Goal: Information Seeking & Learning: Check status

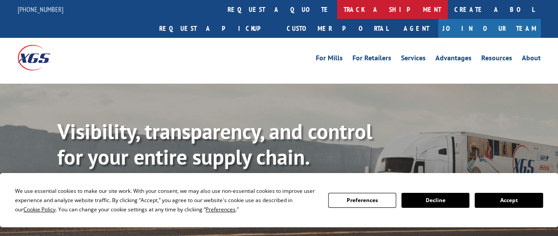
click at [337, 11] on link "track a shipment" at bounding box center [392, 9] width 111 height 19
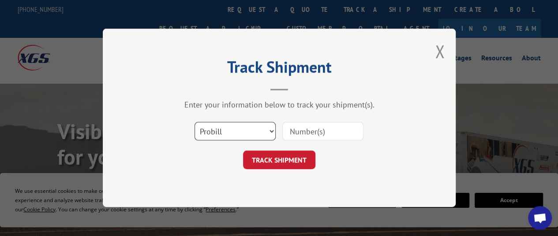
click at [235, 132] on select "Select category... Probill BOL PO" at bounding box center [234, 132] width 81 height 19
select select "po"
click at [194, 123] on select "Select category... Probill BOL PO" at bounding box center [234, 132] width 81 height 19
click at [321, 129] on input at bounding box center [322, 132] width 81 height 19
paste input "71530039"
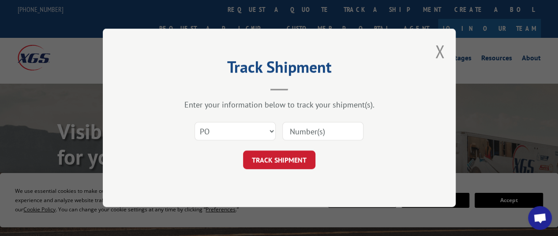
type input "71530039"
click button "TRACK SHIPMENT" at bounding box center [279, 160] width 72 height 19
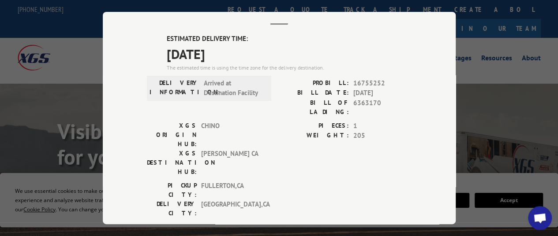
scroll to position [41, 0]
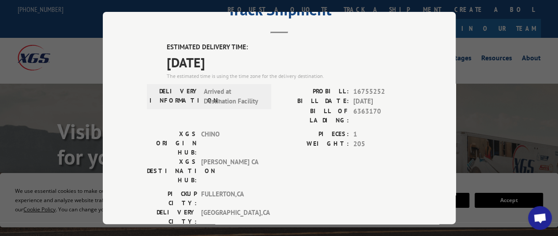
click at [67, 129] on div "Track Shipment ESTIMATED DELIVERY TIME: [DATE] The estimated time is using the …" at bounding box center [279, 118] width 558 height 236
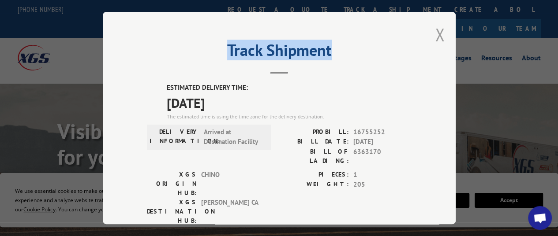
drag, startPoint x: 443, startPoint y: 30, endPoint x: 437, endPoint y: 31, distance: 6.0
click at [437, 31] on div "Track Shipment ESTIMATED DELIVERY TIME: [DATE] The estimated time is using the …" at bounding box center [279, 118] width 353 height 212
click at [437, 31] on button "Close modal" at bounding box center [440, 34] width 10 height 23
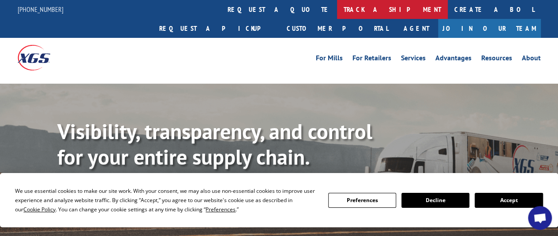
click at [337, 9] on link "track a shipment" at bounding box center [392, 9] width 111 height 19
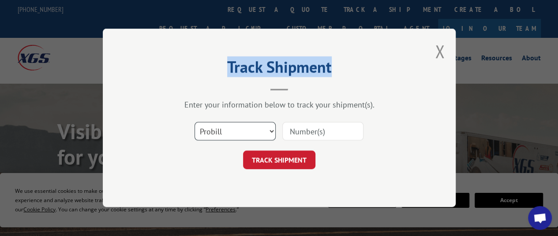
click at [238, 132] on select "Select category... Probill BOL PO" at bounding box center [234, 132] width 81 height 19
select select "po"
click at [194, 123] on select "Select category... Probill BOL PO" at bounding box center [234, 132] width 81 height 19
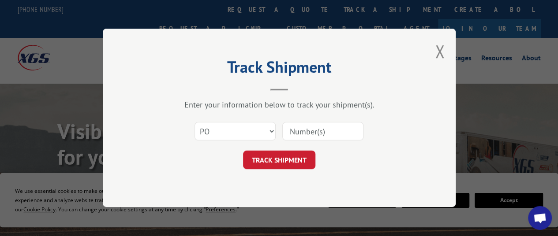
click at [301, 138] on input at bounding box center [322, 132] width 81 height 19
paste input "75528712"
type input "75528712"
click button "TRACK SHIPMENT" at bounding box center [279, 160] width 72 height 19
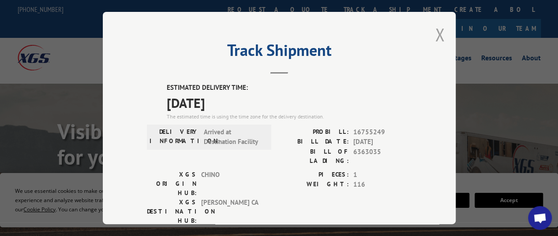
click at [437, 33] on button "Close modal" at bounding box center [440, 34] width 10 height 23
